Goal: Transaction & Acquisition: Purchase product/service

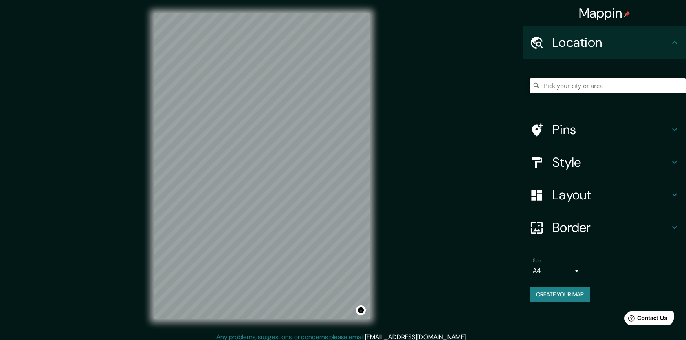
click at [630, 87] on input "Pick your city or area" at bounding box center [608, 85] width 156 height 15
type input "[GEOGRAPHIC_DATA], [GEOGRAPHIC_DATA], [GEOGRAPHIC_DATA] 9250000, [GEOGRAPHIC_DA…"
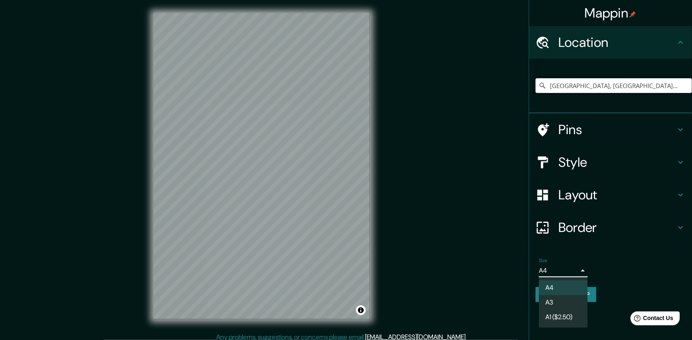
click at [573, 267] on body "Mappin Location [GEOGRAPHIC_DATA], [GEOGRAPHIC_DATA], [GEOGRAPHIC_DATA] 9250000…" at bounding box center [346, 170] width 692 height 340
click at [567, 302] on li "A3" at bounding box center [563, 302] width 49 height 15
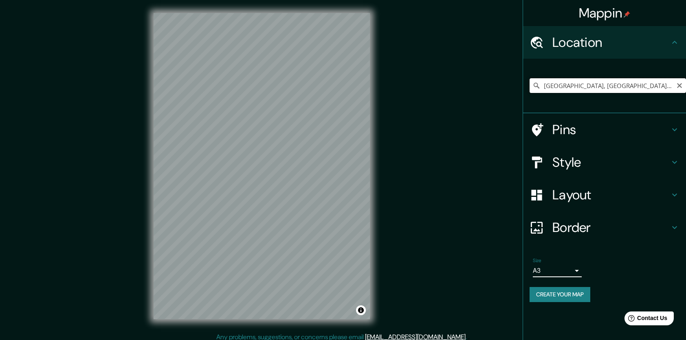
click at [661, 87] on input "[GEOGRAPHIC_DATA], [GEOGRAPHIC_DATA], [GEOGRAPHIC_DATA] 9250000, [GEOGRAPHIC_DA…" at bounding box center [608, 85] width 156 height 15
click at [678, 88] on icon "Clear" at bounding box center [679, 85] width 7 height 7
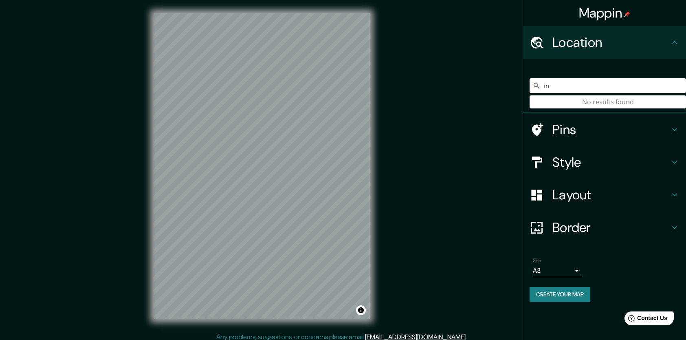
type input "i"
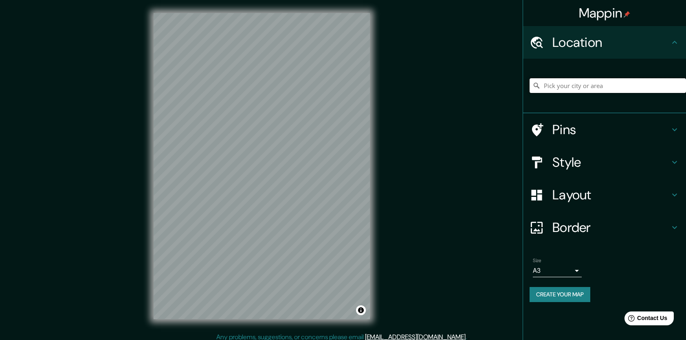
click at [561, 86] on input "Pick your city or area" at bounding box center [608, 85] width 156 height 15
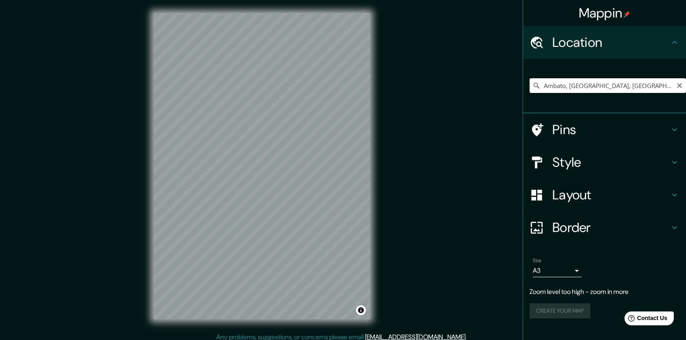
click at [672, 86] on input "Ambato, [GEOGRAPHIC_DATA], [GEOGRAPHIC_DATA]" at bounding box center [608, 85] width 156 height 15
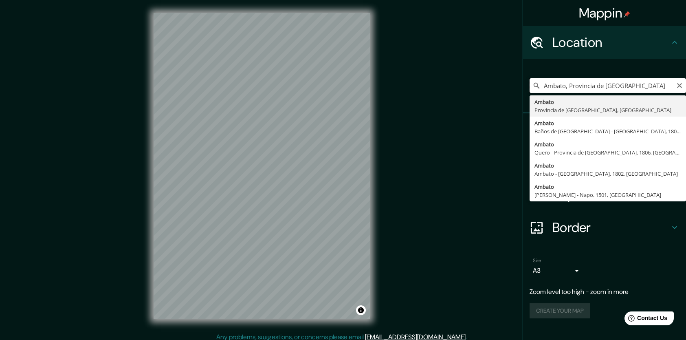
type input "Ambato, [GEOGRAPHIC_DATA], [GEOGRAPHIC_DATA]"
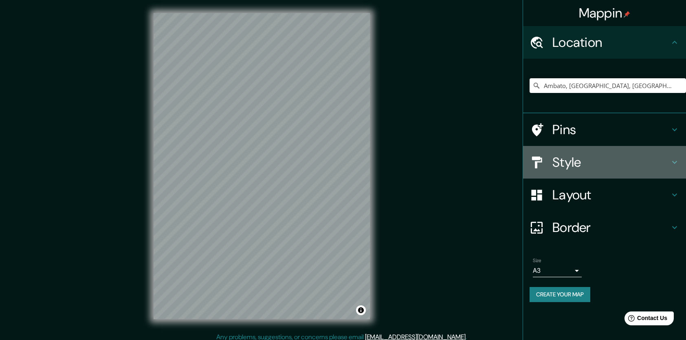
click at [620, 162] on h4 "Style" at bounding box center [610, 162] width 117 height 16
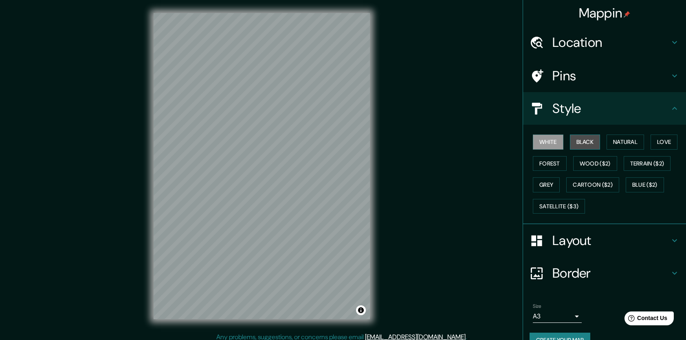
click at [580, 139] on button "Black" at bounding box center [585, 141] width 31 height 15
click at [622, 140] on button "Natural" at bounding box center [624, 141] width 37 height 15
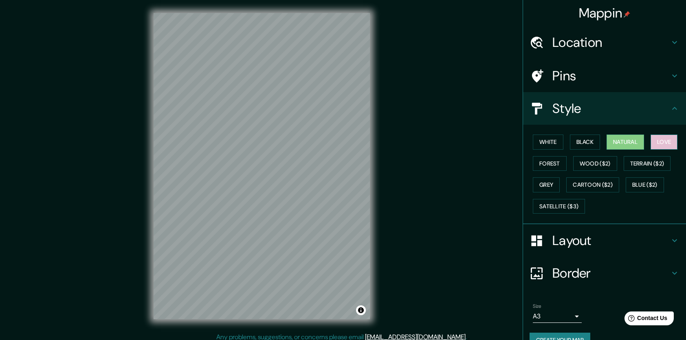
click at [656, 145] on button "Love" at bounding box center [663, 141] width 27 height 15
click at [550, 161] on button "Forest" at bounding box center [550, 163] width 34 height 15
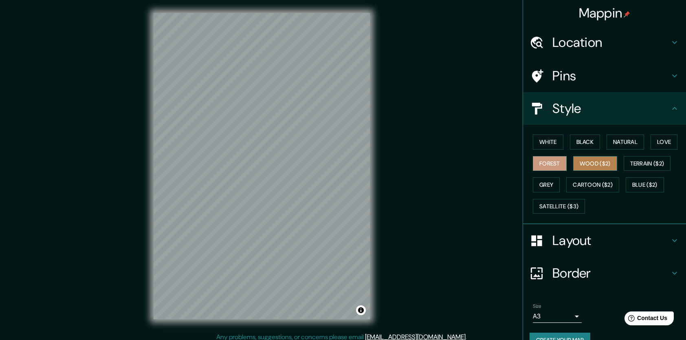
click at [576, 165] on button "Wood ($2)" at bounding box center [595, 163] width 44 height 15
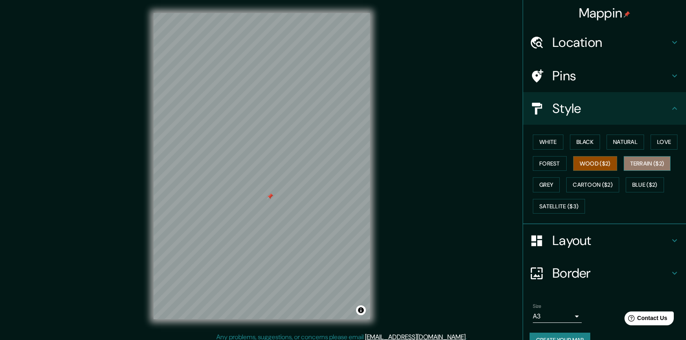
click at [632, 165] on button "Terrain ($2)" at bounding box center [647, 163] width 47 height 15
click at [544, 187] on button "Grey" at bounding box center [546, 184] width 27 height 15
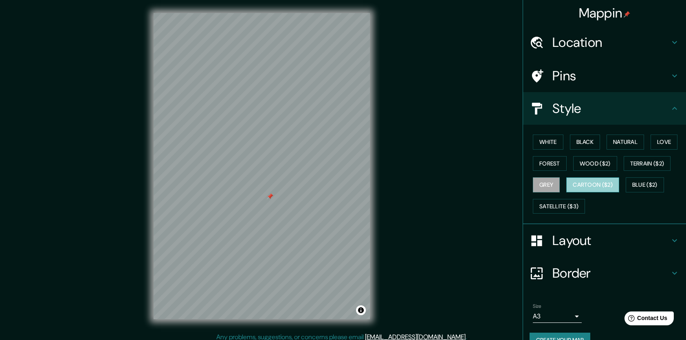
click at [602, 187] on button "Cartoon ($2)" at bounding box center [592, 184] width 53 height 15
click at [574, 166] on button "Wood ($2)" at bounding box center [595, 163] width 44 height 15
